Goal: Task Accomplishment & Management: Manage account settings

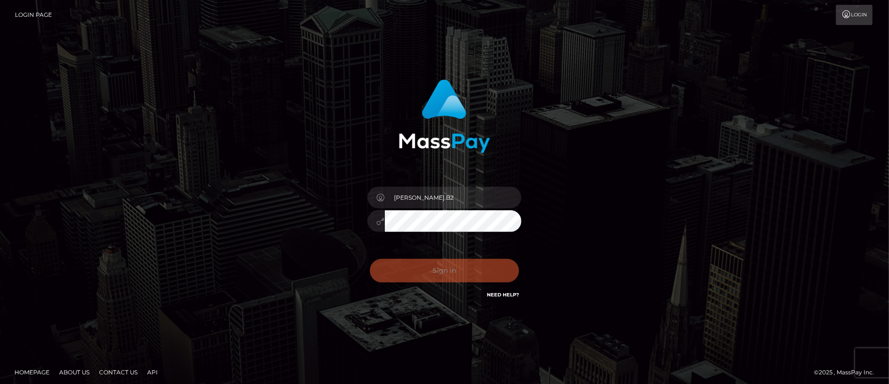
click at [400, 272] on div "Sign in Need Help?" at bounding box center [444, 274] width 168 height 43
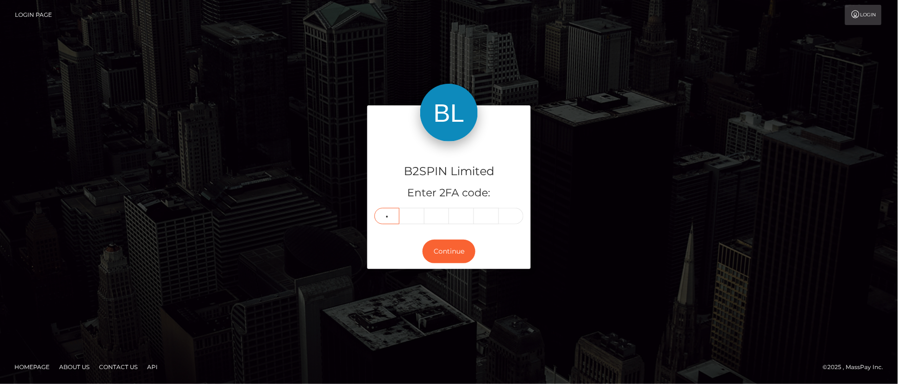
type input "0"
type input "3"
type input "4"
type input "5"
type input "8"
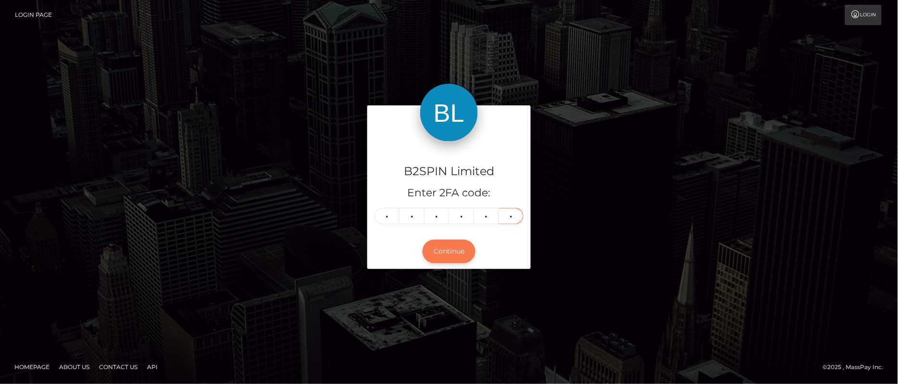
type input "6"
click at [442, 248] on button "Continue" at bounding box center [449, 251] width 53 height 24
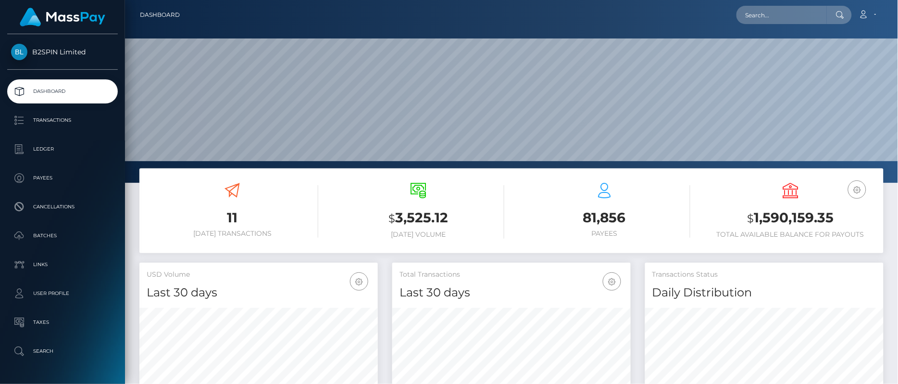
scroll to position [171, 239]
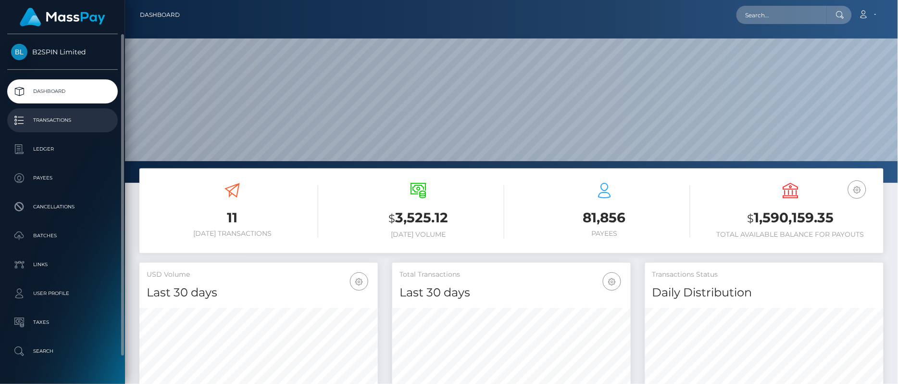
click at [63, 125] on p "Transactions" at bounding box center [62, 120] width 103 height 14
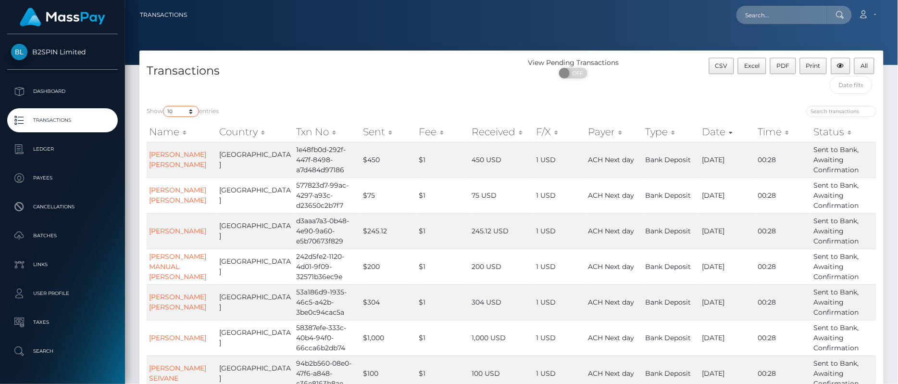
click at [178, 114] on select "10 25 50 100 250 500 1,000 3,500" at bounding box center [181, 111] width 36 height 11
select select "3500"
click at [164, 106] on select "10 25 50 100 250 500 1,000 3,500" at bounding box center [181, 111] width 36 height 11
click at [729, 106] on div at bounding box center [698, 112] width 358 height 13
click at [833, 110] on input "search" at bounding box center [842, 111] width 70 height 11
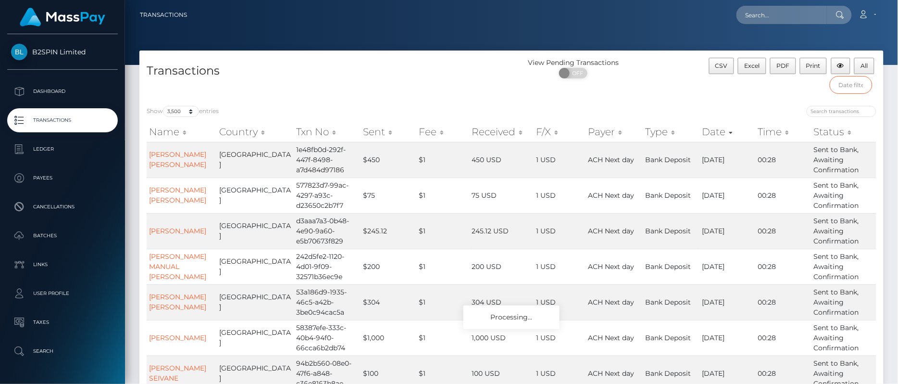
click at [849, 87] on input "text" at bounding box center [851, 85] width 43 height 18
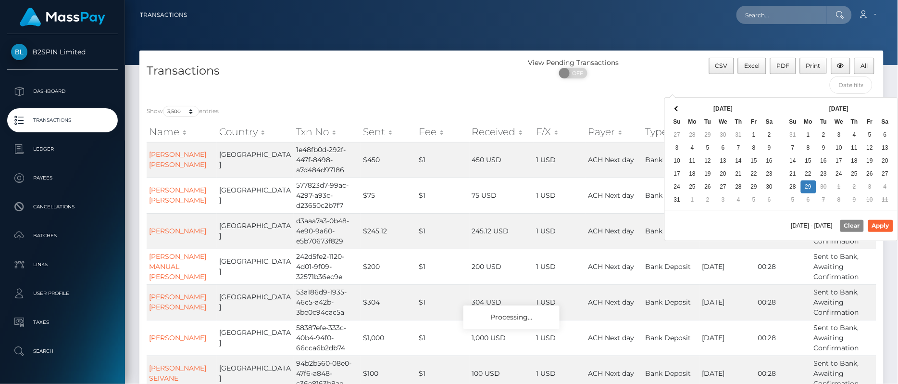
click at [717, 227] on div "[DATE] - [DATE] Clear Apply" at bounding box center [781, 225] width 233 height 29
click at [890, 221] on button "Apply" at bounding box center [881, 226] width 25 height 12
type input "[DATE] - [DATE]"
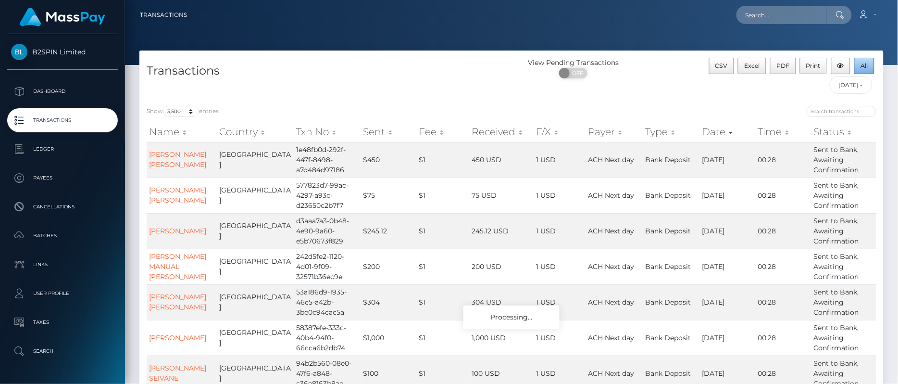
click at [862, 68] on span "All" at bounding box center [864, 65] width 7 height 7
